Goal: Communication & Community: Ask a question

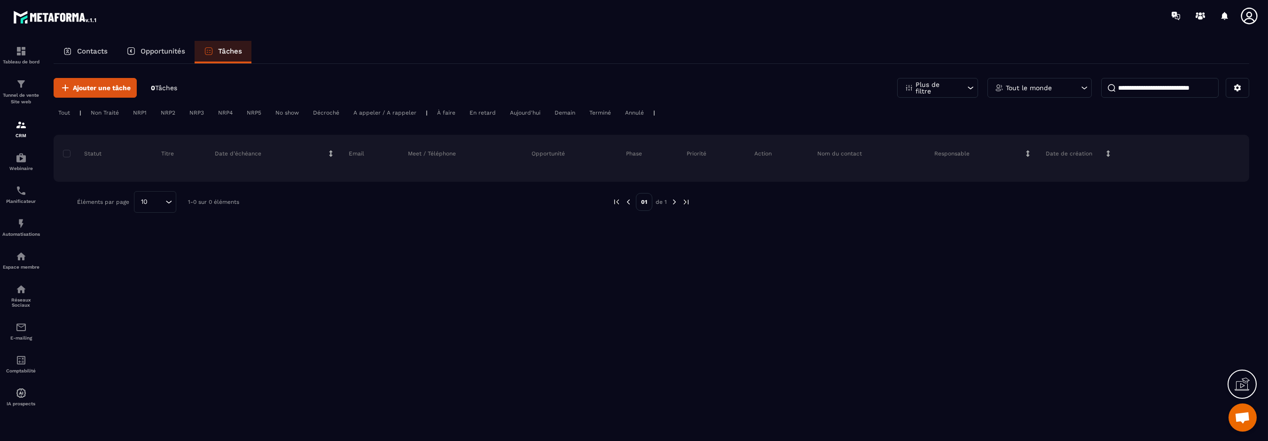
scroll to position [361, 0]
click at [98, 52] on p "Contacts" at bounding box center [92, 51] width 31 height 8
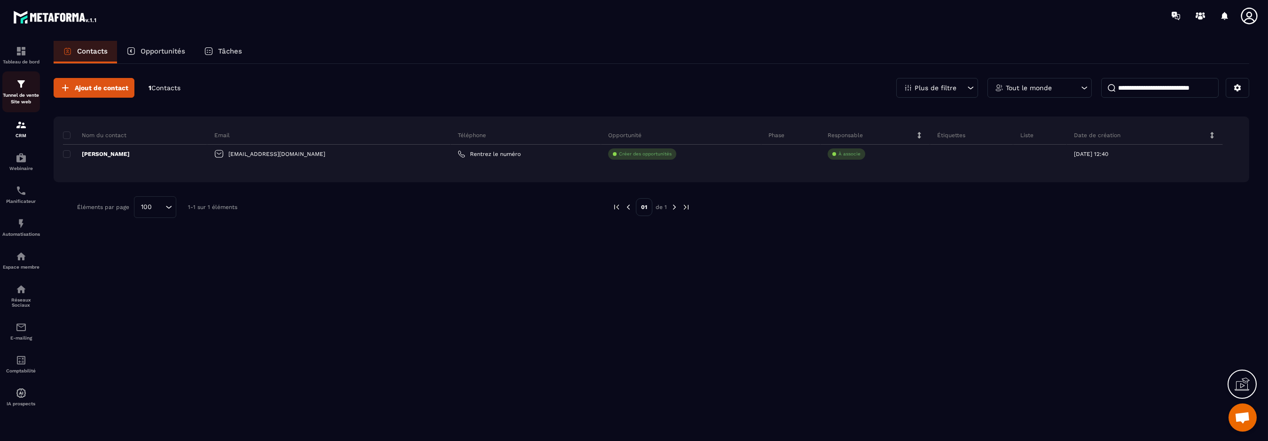
click at [21, 92] on p "Tunnel de vente Site web" at bounding box center [21, 98] width 38 height 13
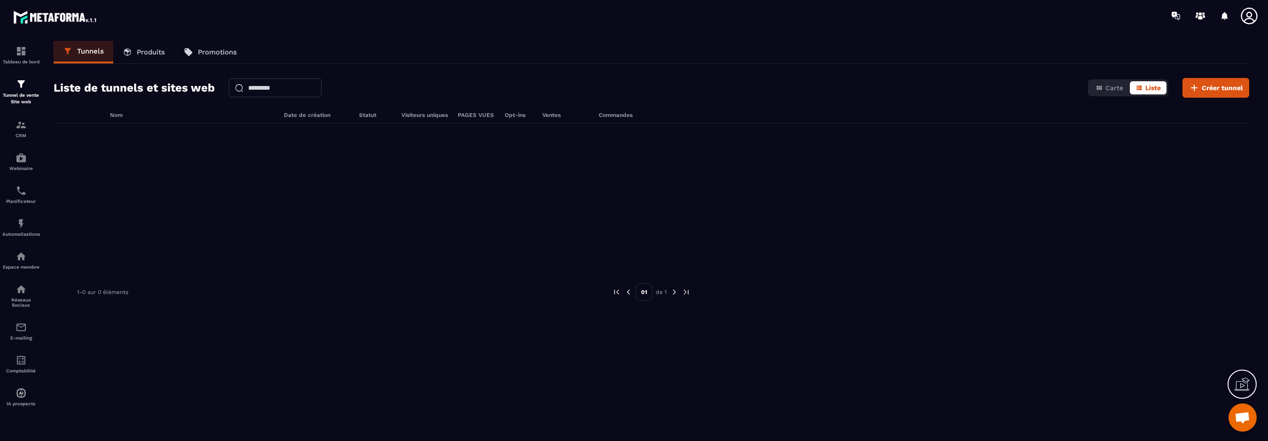
click at [150, 49] on p "Produits" at bounding box center [151, 52] width 28 height 8
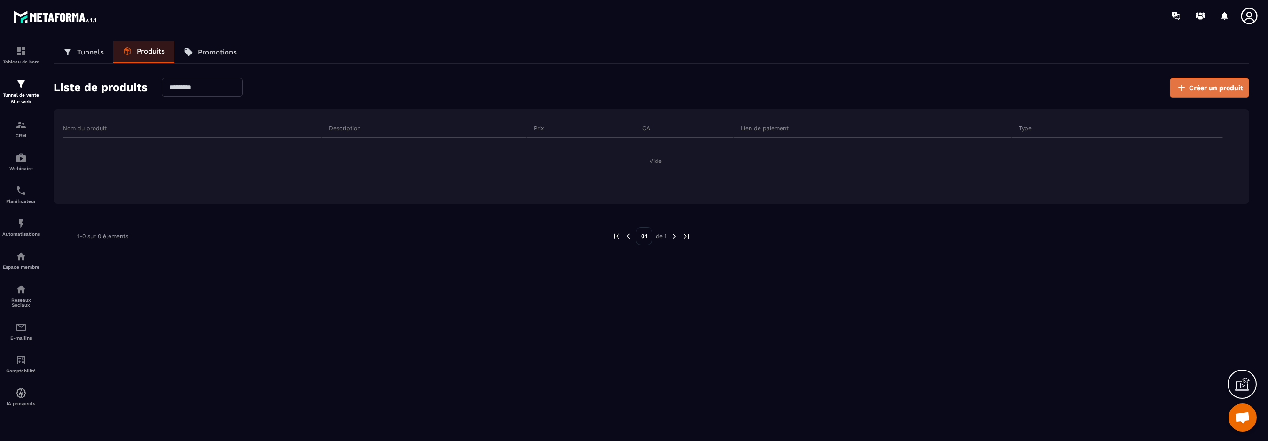
click at [1207, 86] on span "Créer un produit" at bounding box center [1216, 87] width 54 height 9
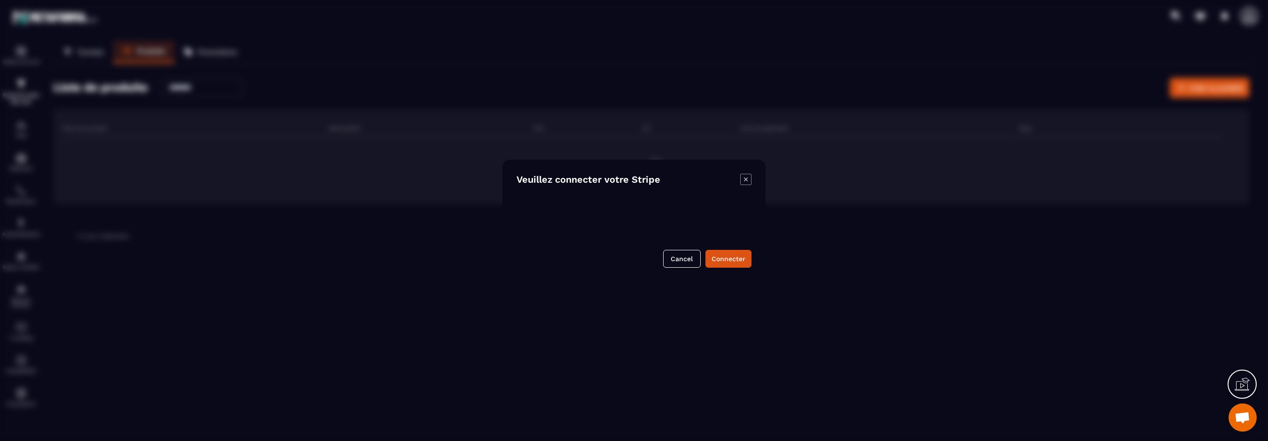
click at [750, 176] on icon "Modal window" at bounding box center [745, 179] width 11 height 11
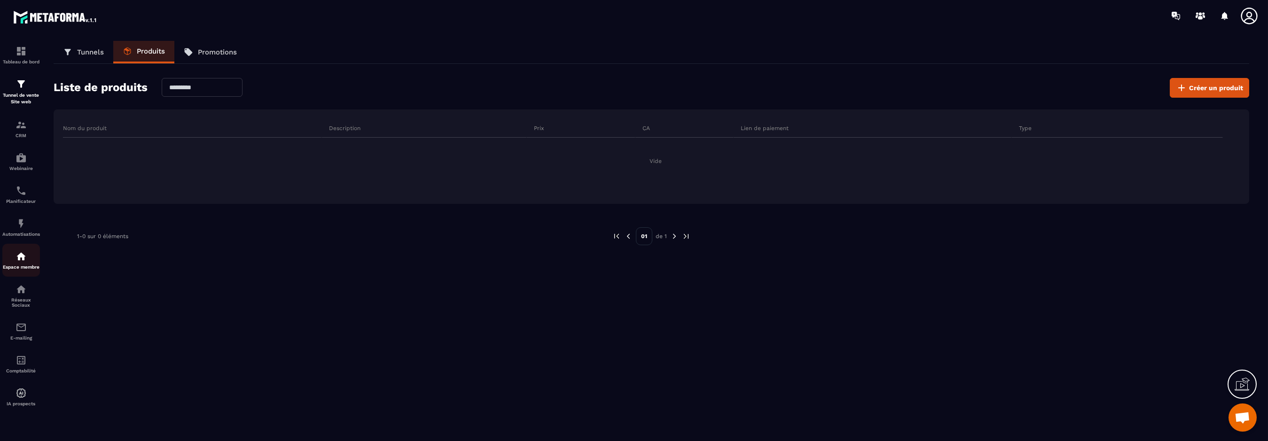
click at [24, 266] on p "Espace membre" at bounding box center [21, 267] width 38 height 5
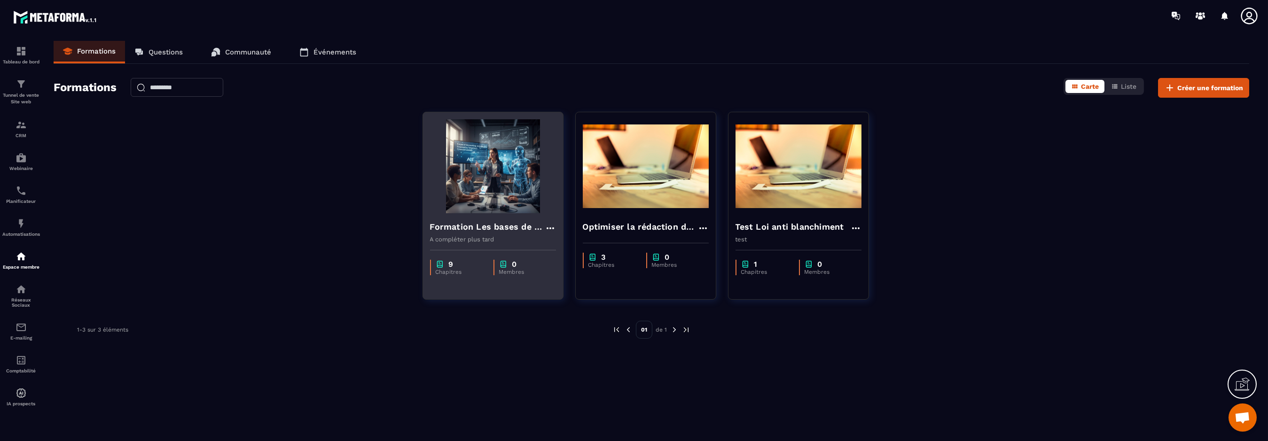
click at [479, 155] on img at bounding box center [493, 166] width 126 height 94
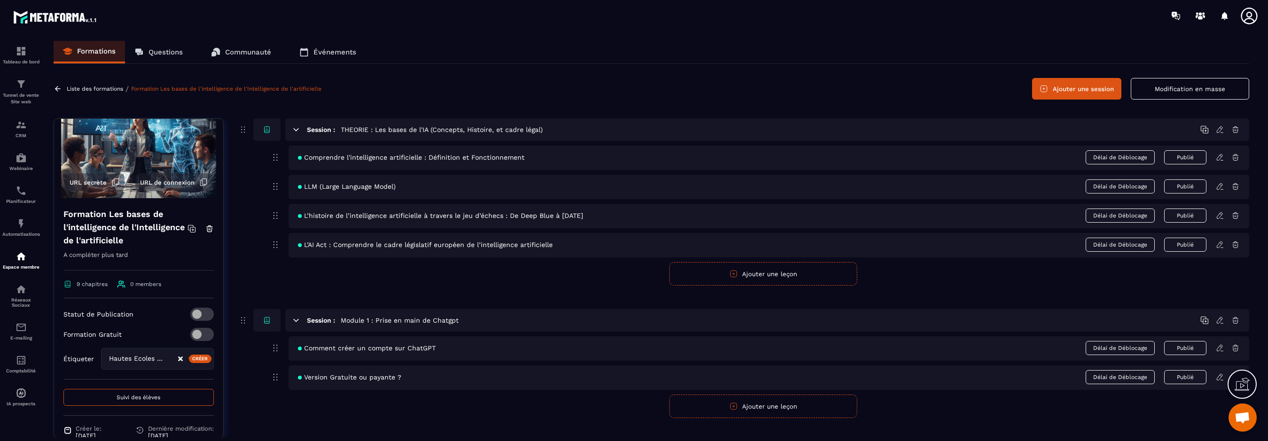
scroll to position [59, 0]
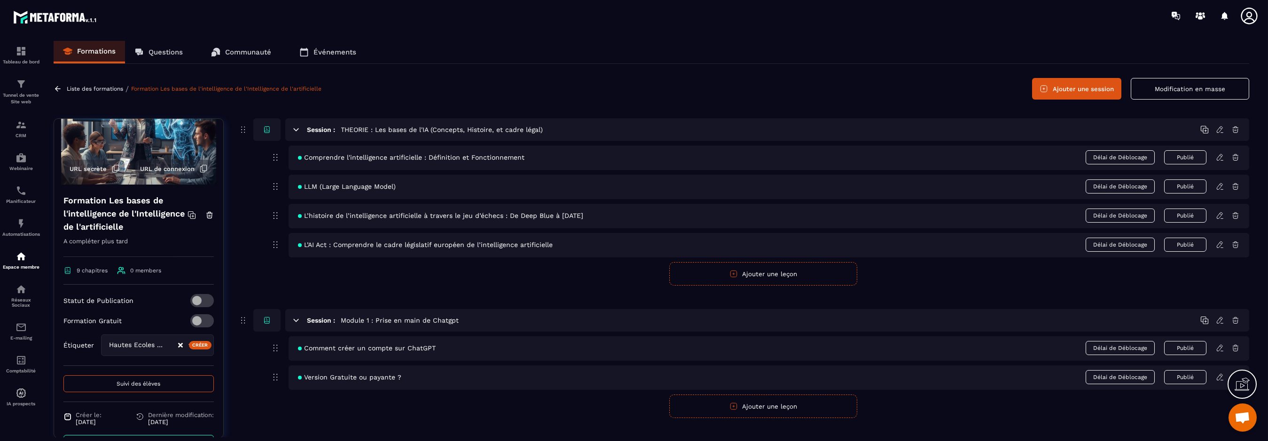
click at [149, 275] on div "Formation Les bases de l'intelligence de l'Intelligence de l'artificielle A com…" at bounding box center [138, 326] width 169 height 283
click at [138, 274] on span "0 members" at bounding box center [145, 270] width 31 height 7
click at [106, 88] on p "Liste des formations" at bounding box center [95, 89] width 56 height 7
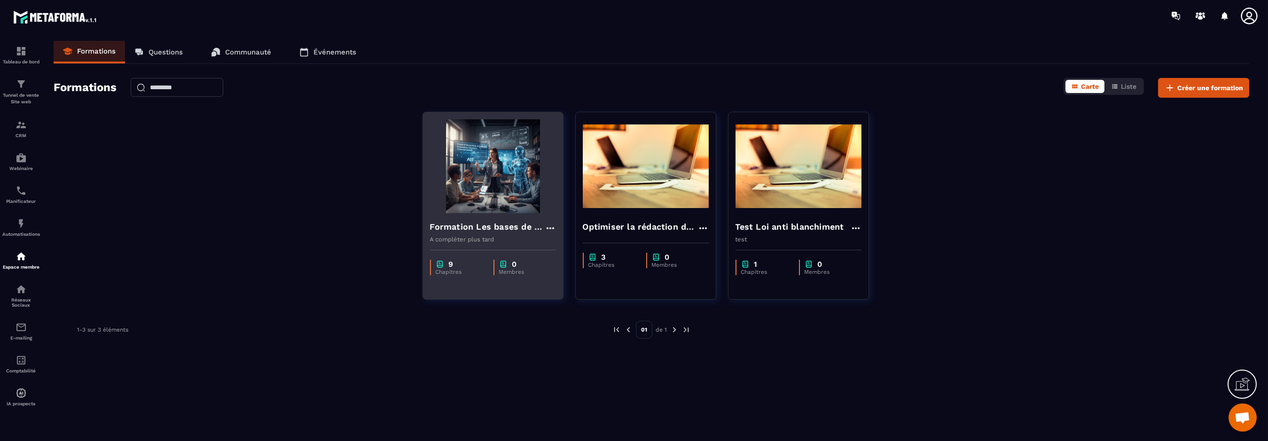
click at [515, 187] on img at bounding box center [493, 166] width 126 height 94
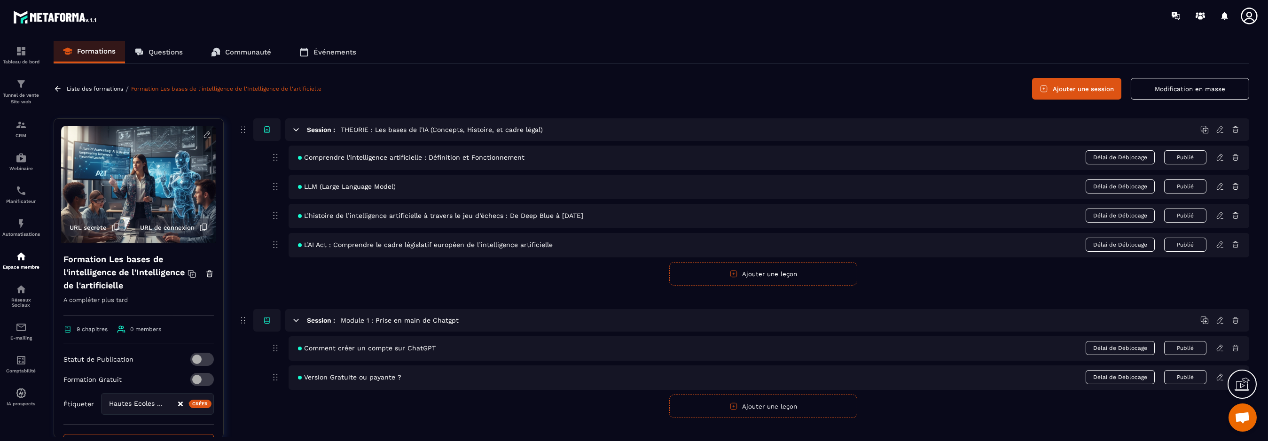
click at [172, 55] on p "Questions" at bounding box center [166, 52] width 34 height 8
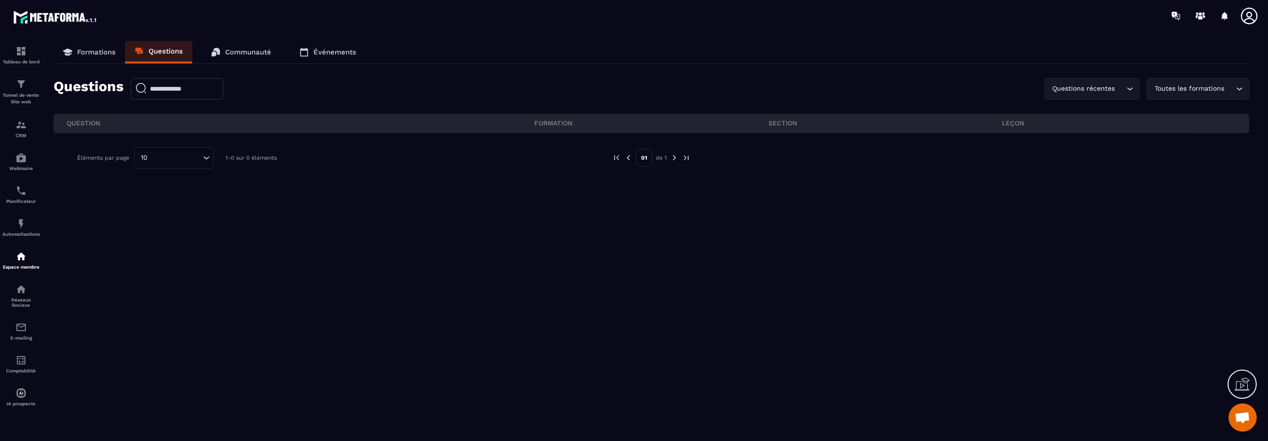
click at [229, 54] on p "Communauté" at bounding box center [248, 52] width 46 height 8
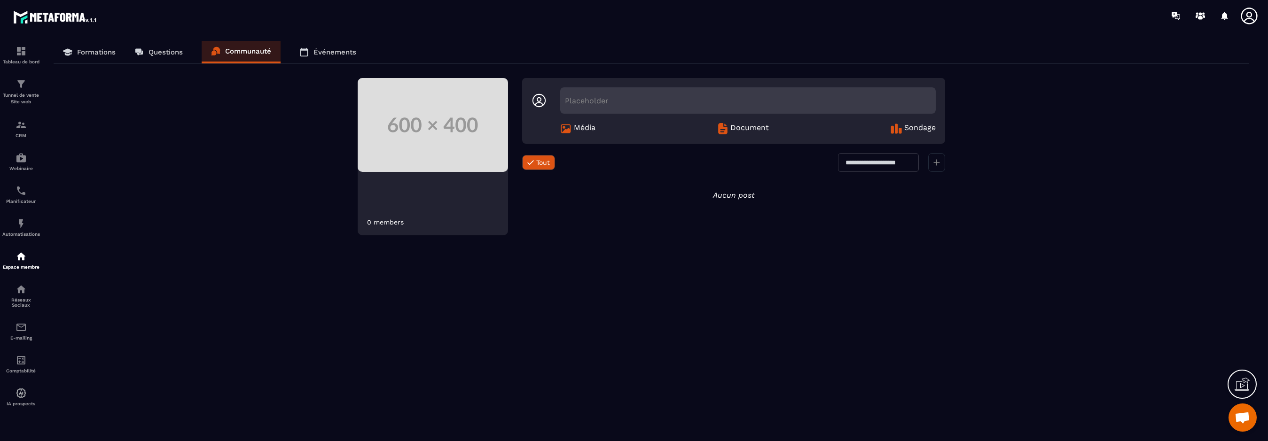
click at [320, 55] on p "Événements" at bounding box center [334, 52] width 43 height 8
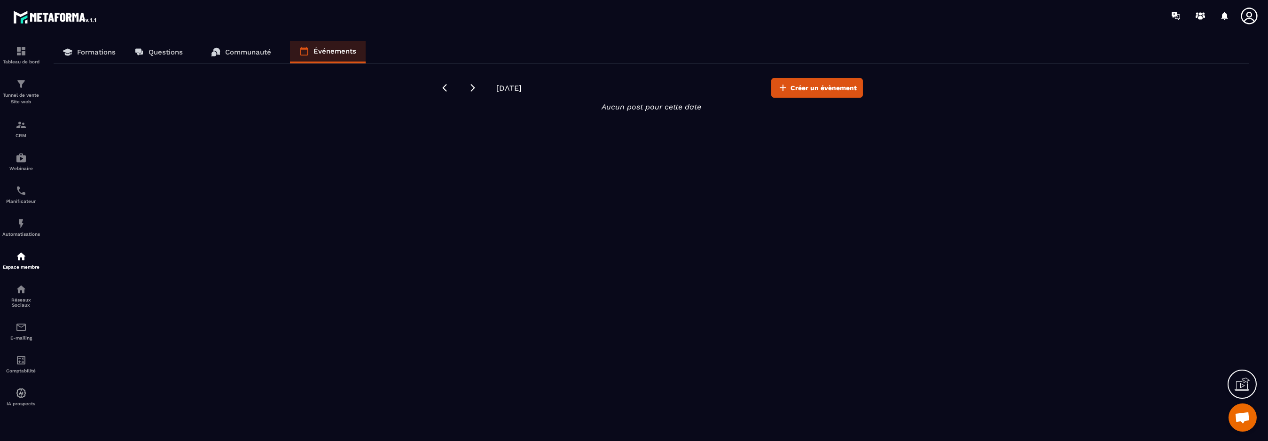
click at [101, 48] on p "Formations" at bounding box center [96, 52] width 39 height 8
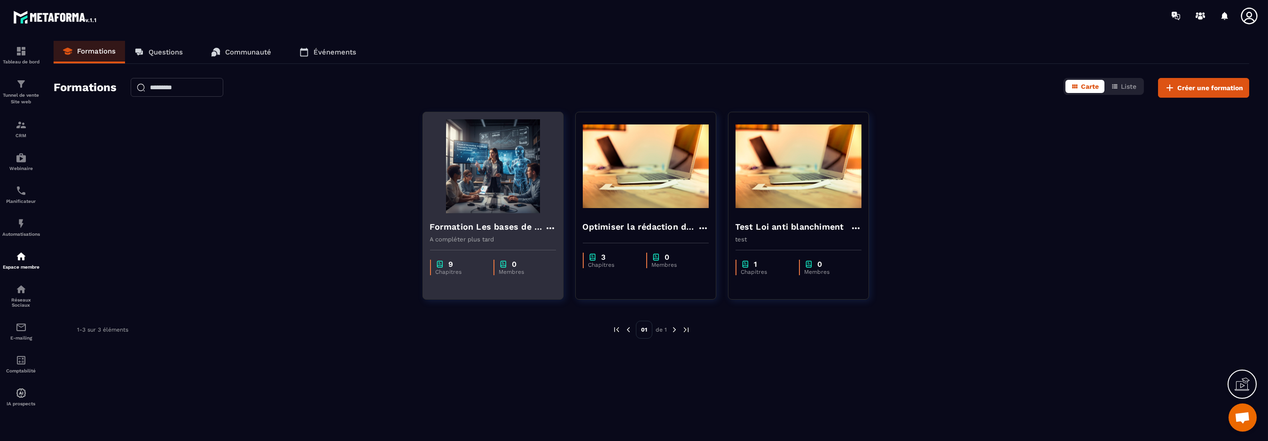
click at [553, 225] on icon at bounding box center [550, 228] width 11 height 11
click at [565, 243] on button "Modifier" at bounding box center [577, 247] width 59 height 17
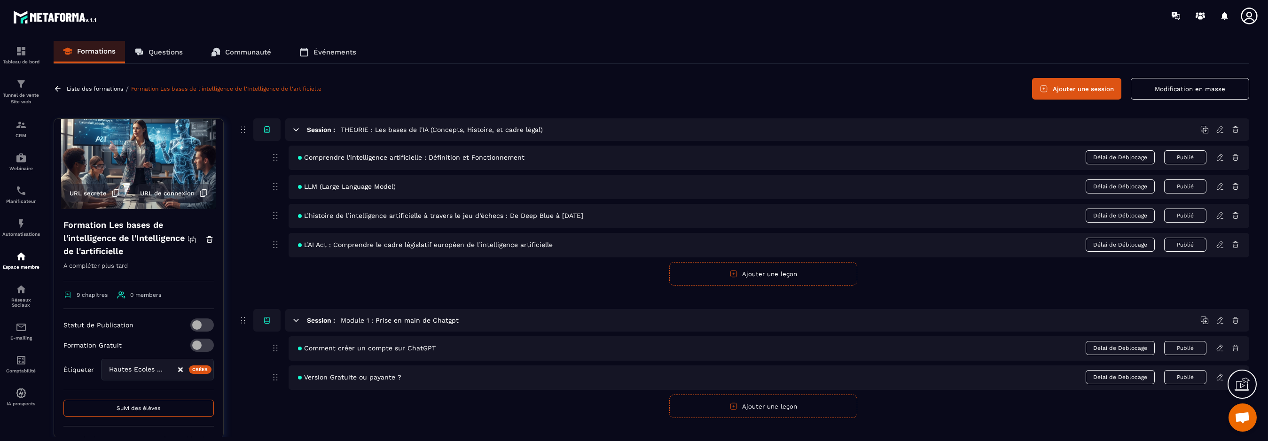
scroll to position [59, 0]
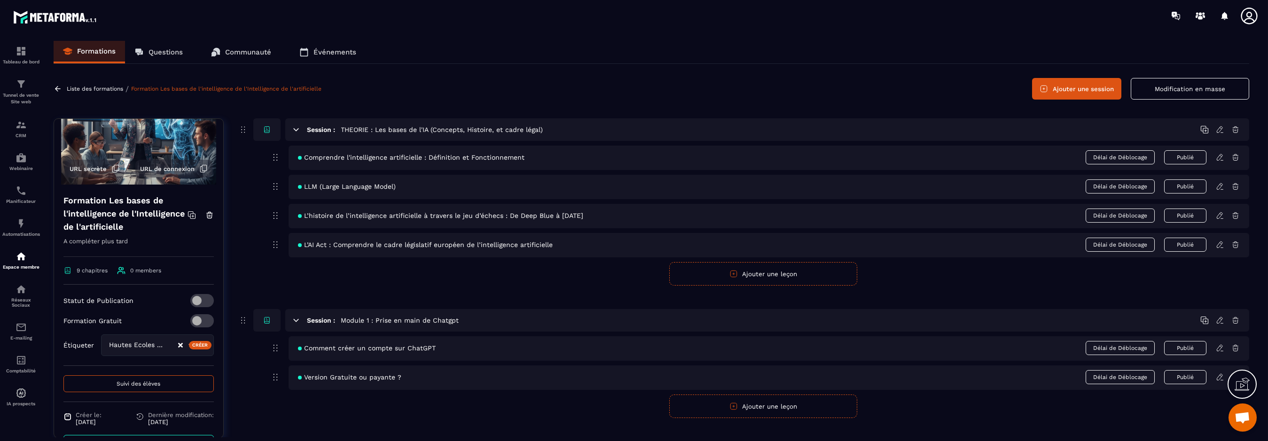
click at [127, 275] on span "0 members" at bounding box center [139, 270] width 44 height 8
click at [139, 274] on span "0 members" at bounding box center [145, 270] width 31 height 7
click at [16, 56] on img at bounding box center [21, 51] width 11 height 11
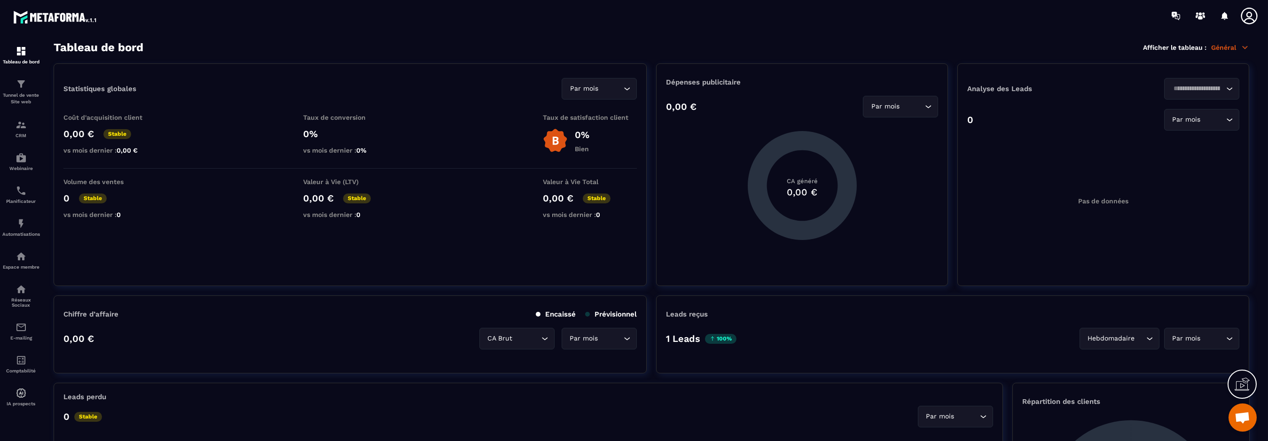
click at [1240, 415] on span "Ouvrir le chat" at bounding box center [1243, 418] width 16 height 13
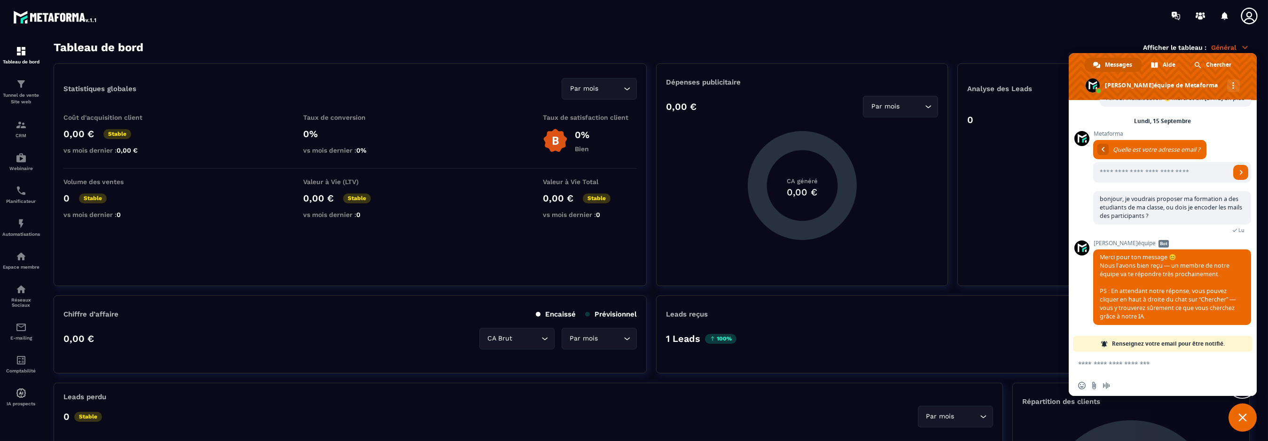
click at [1114, 364] on textarea "Entrez votre message..." at bounding box center [1152, 364] width 149 height 8
type textarea "**********"
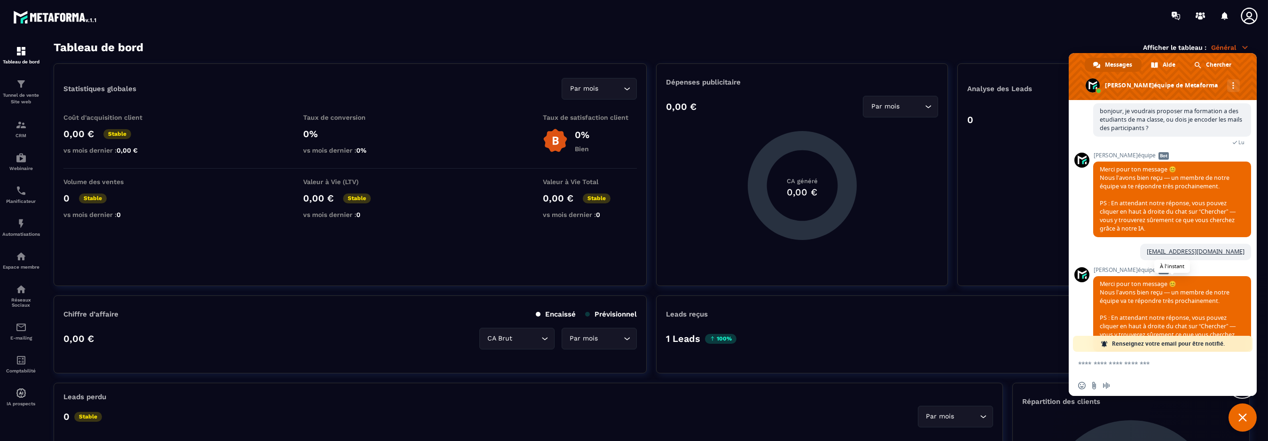
scroll to position [478, 0]
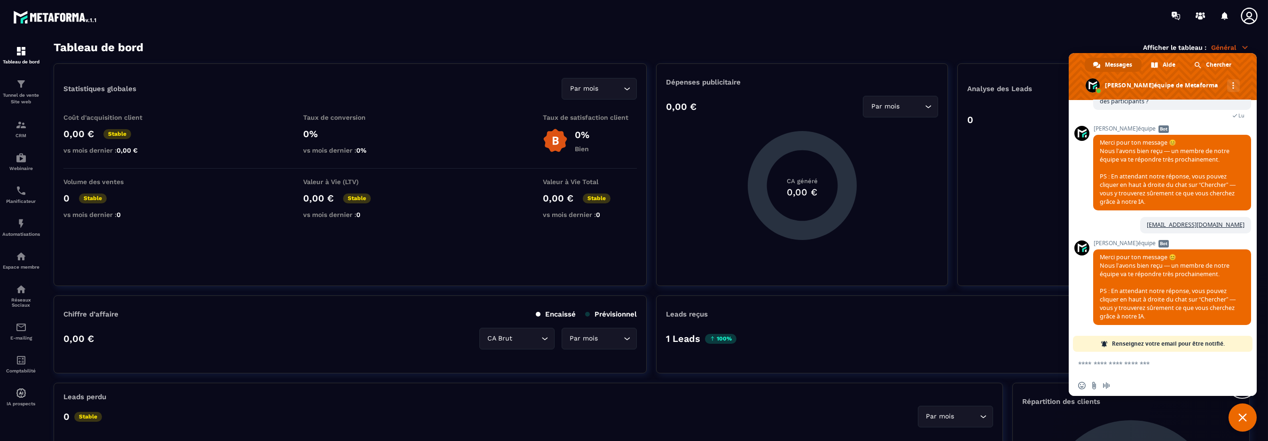
click at [1145, 360] on form at bounding box center [1152, 364] width 149 height 25
click at [1141, 363] on textarea "Entrez votre message..." at bounding box center [1152, 364] width 149 height 8
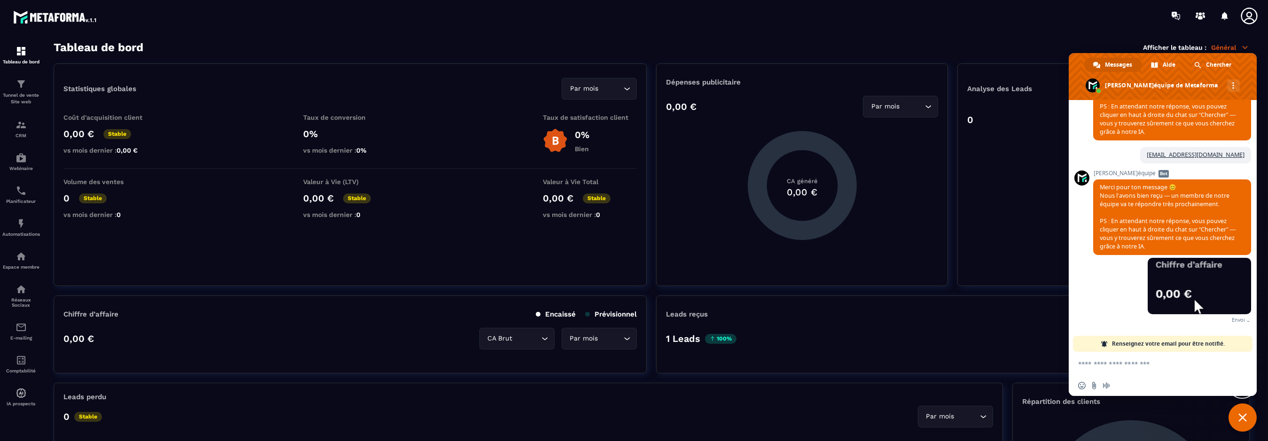
scroll to position [541, 0]
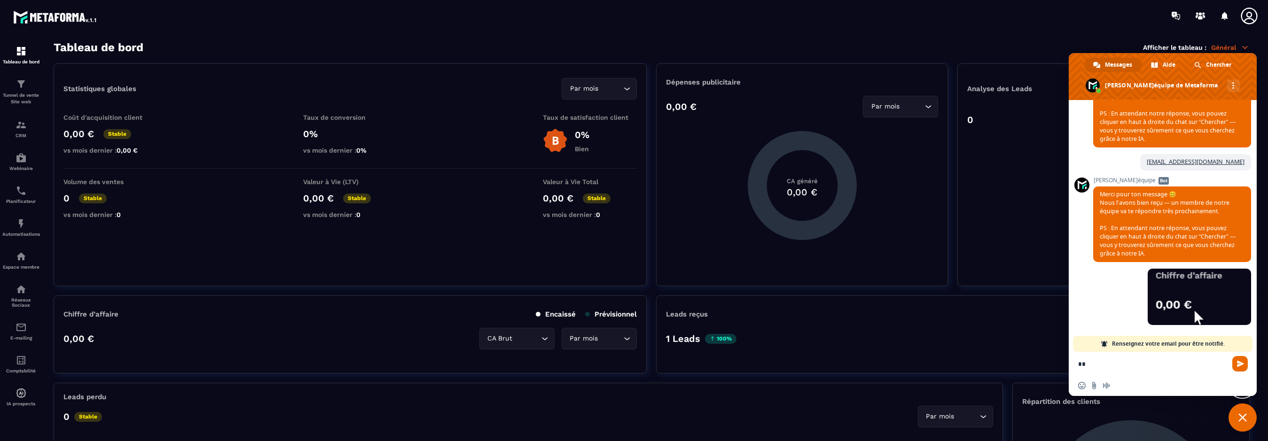
type textarea "*"
click at [1147, 366] on textarea "**********" at bounding box center [1152, 364] width 149 height 8
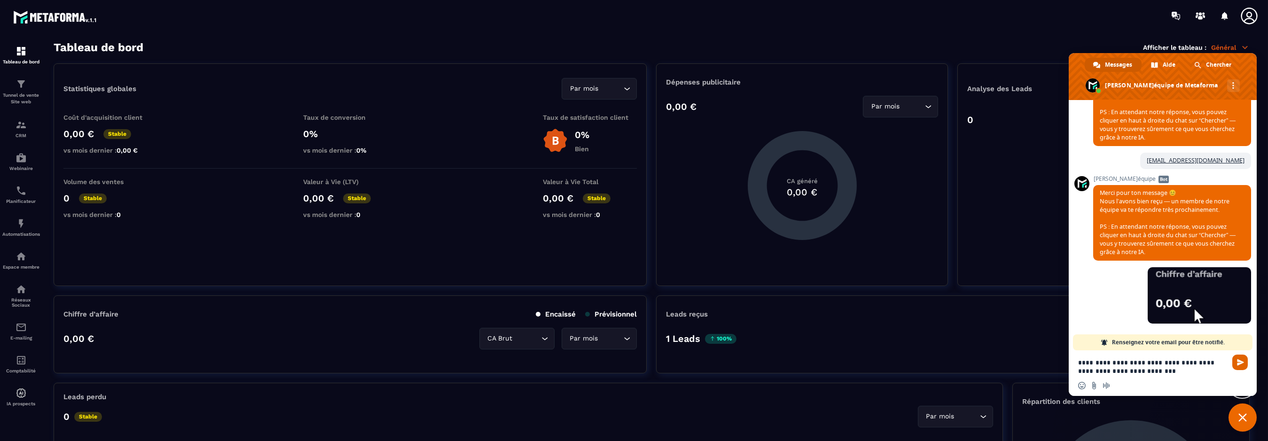
type textarea "**********"
click at [1237, 365] on span "Envoyer" at bounding box center [1240, 362] width 7 height 7
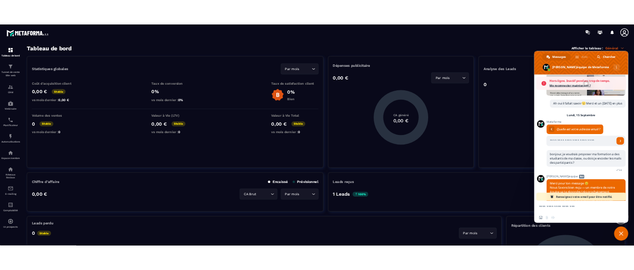
scroll to position [304, 0]
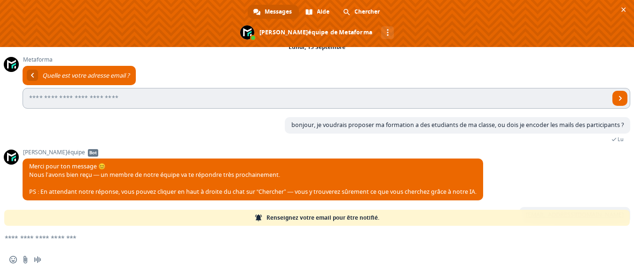
click at [294, 97] on input "Entrez votre adresse email..." at bounding box center [316, 98] width 587 height 21
click at [389, 78] on span at bounding box center [327, 88] width 608 height 45
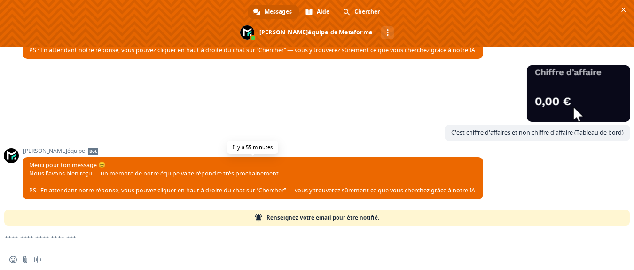
scroll to position [476, 0]
